Goal: Find specific page/section: Find specific page/section

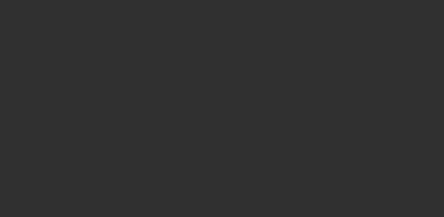
select select "10"
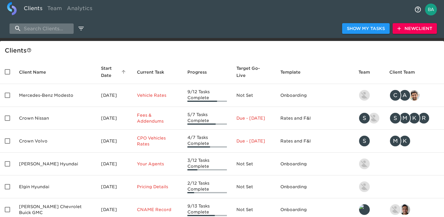
click at [41, 27] on input "search" at bounding box center [42, 28] width 64 height 10
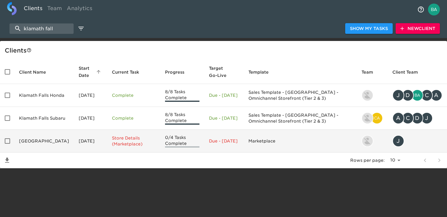
type input "klamath fall"
click at [41, 146] on td "[GEOGRAPHIC_DATA]" at bounding box center [44, 141] width 60 height 23
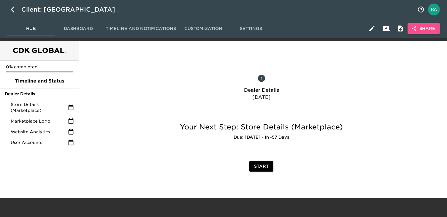
click at [422, 33] on button "Share" at bounding box center [424, 28] width 32 height 11
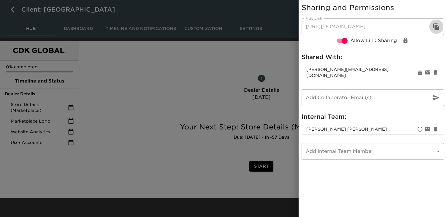
click at [436, 26] on icon "button" at bounding box center [437, 26] width 6 height 7
click at [226, 52] on div at bounding box center [223, 108] width 447 height 217
